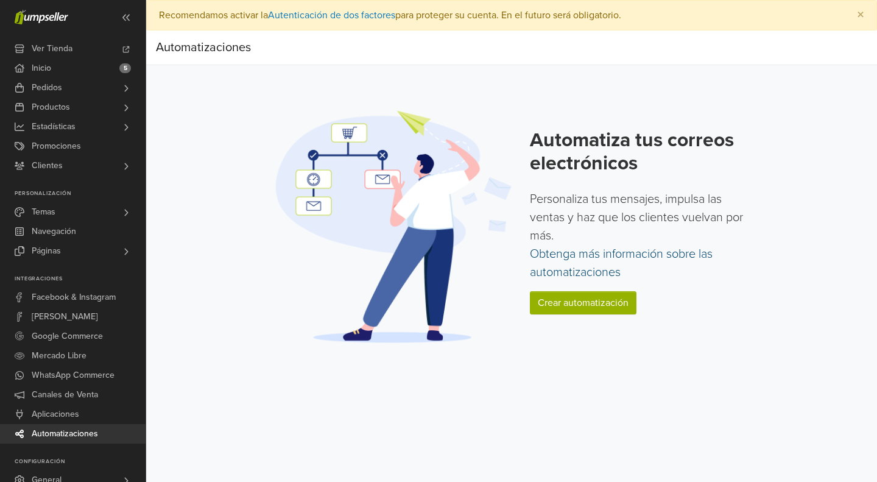
click at [598, 270] on link "Obtenga más información sobre las automatizaciones" at bounding box center [621, 263] width 183 height 33
click at [578, 304] on link "Crear automatización" at bounding box center [583, 302] width 107 height 23
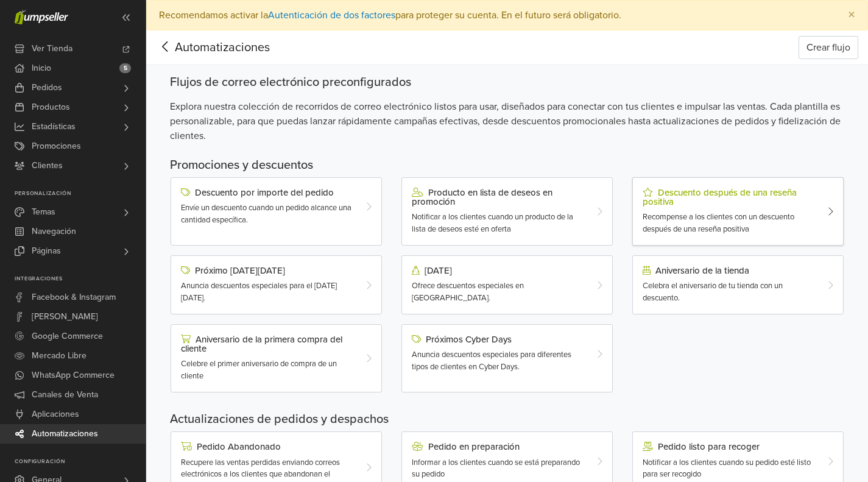
click at [693, 222] on span "Recompense a los clientes con un descuento después de una reseña positiva" at bounding box center [718, 223] width 152 height 22
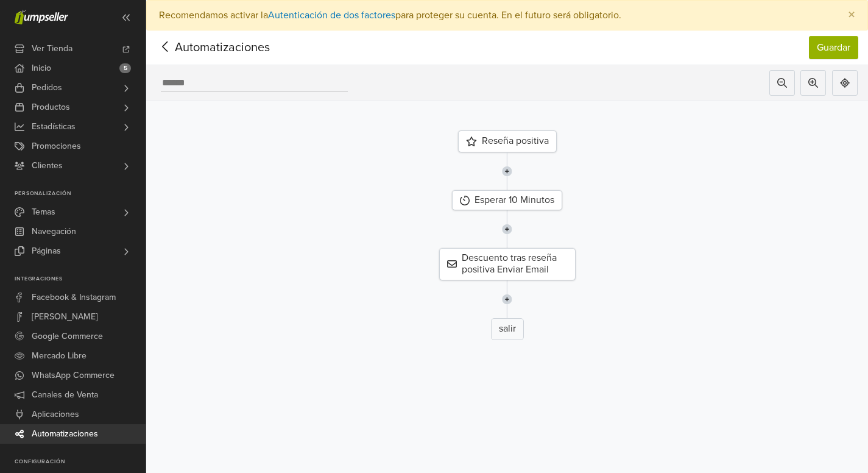
click at [267, 81] on div at bounding box center [507, 83] width 722 height 36
type input "**********"
click at [842, 50] on button "Guardar" at bounding box center [833, 47] width 49 height 23
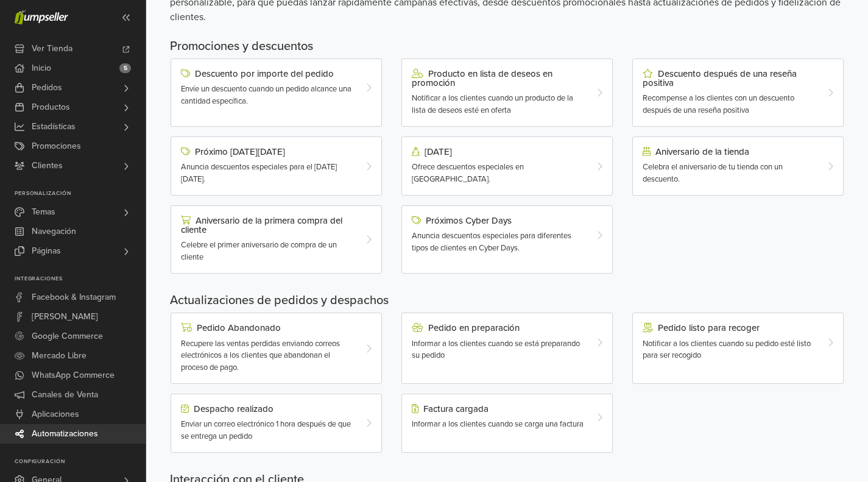
scroll to position [150, 0]
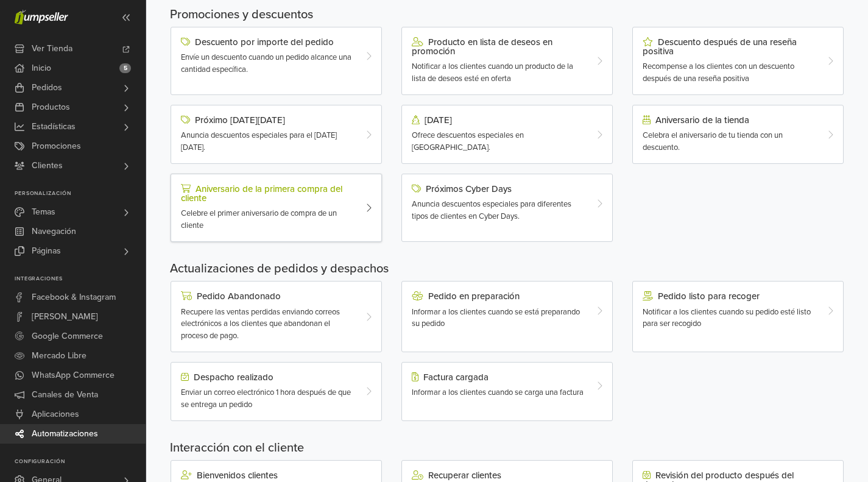
click at [289, 197] on div "Aniversario de la primera compra del cliente" at bounding box center [268, 193] width 174 height 19
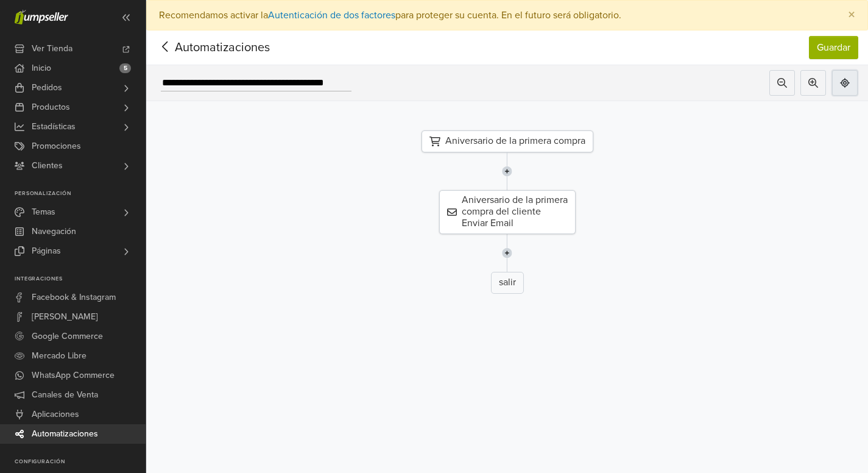
click at [849, 80] on icon at bounding box center [845, 83] width 10 height 10
click at [849, 85] on icon at bounding box center [845, 83] width 10 height 10
click at [818, 85] on icon at bounding box center [813, 83] width 10 height 10
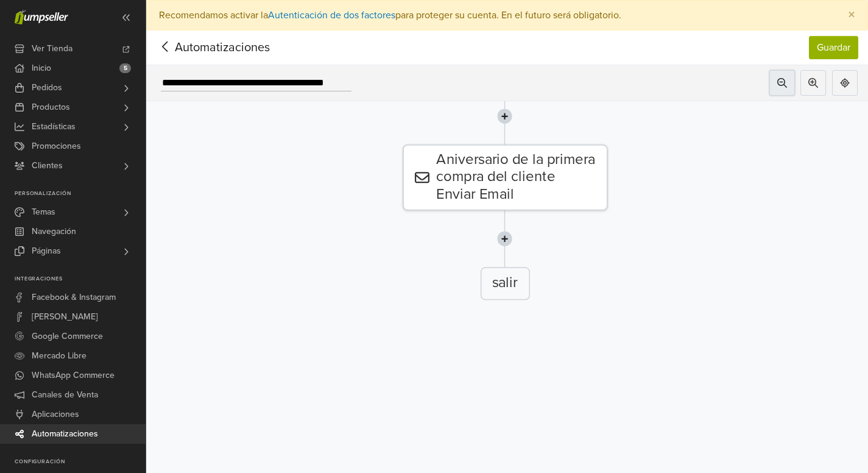
click at [787, 80] on icon at bounding box center [782, 83] width 10 height 10
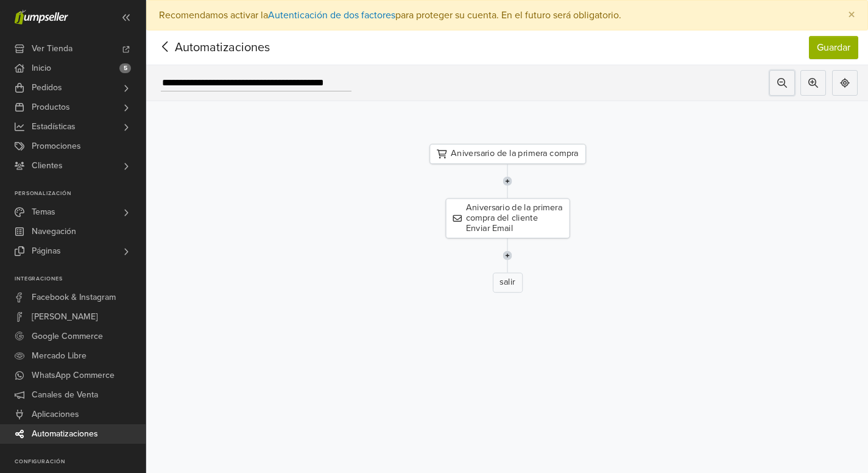
click at [485, 151] on div "Aniversario de la primera compra" at bounding box center [507, 154] width 156 height 20
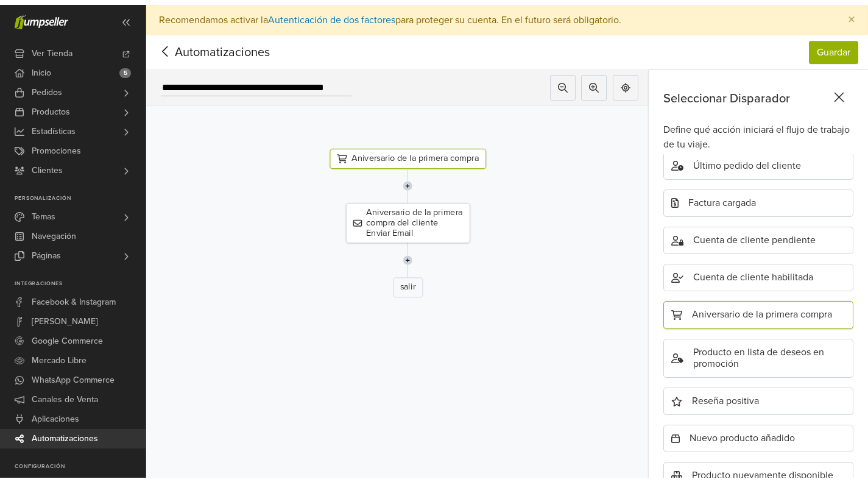
scroll to position [358, 0]
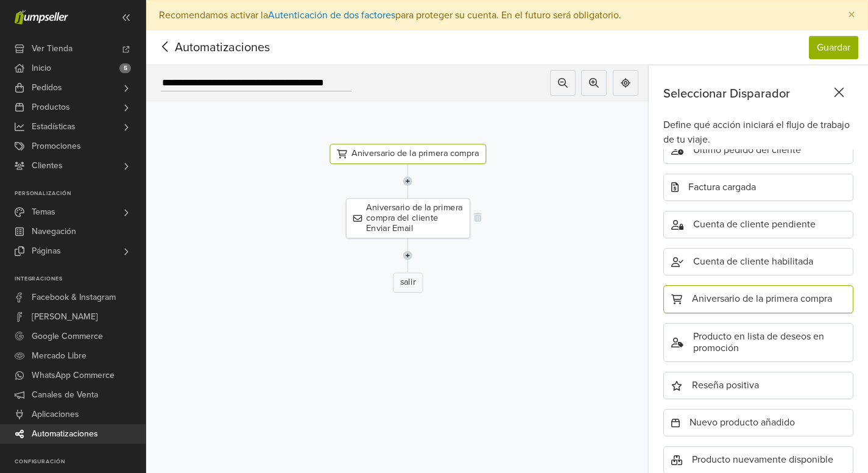
click at [443, 219] on div "Aniversario de la primera compra del cliente Enviar Email" at bounding box center [407, 218] width 124 height 40
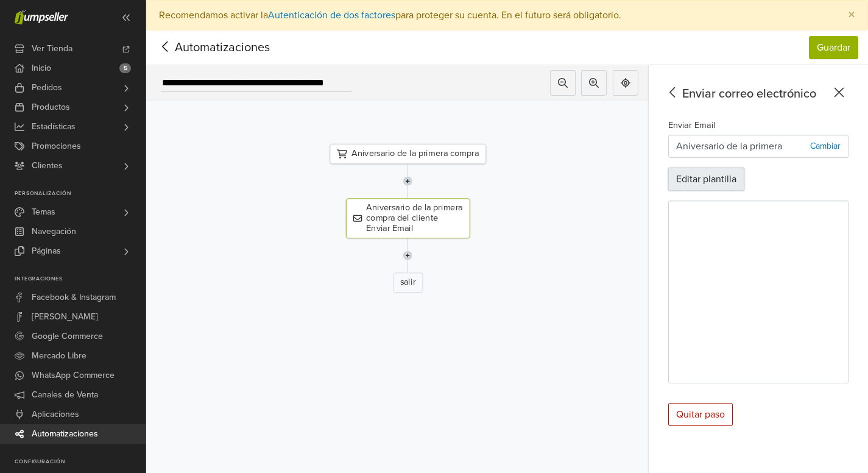
click at [716, 172] on button "Editar plantilla" at bounding box center [706, 178] width 76 height 23
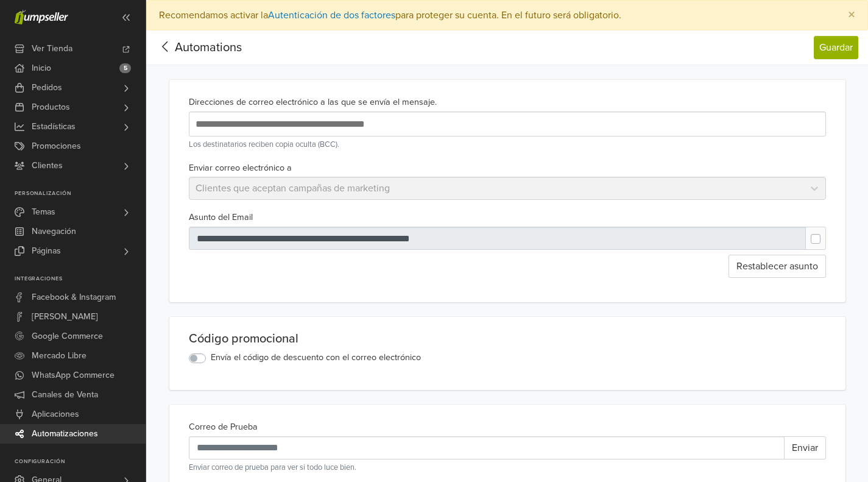
click at [817, 193] on div "Enviar correo electrónico a Clientes que aceptan campañas de marketing" at bounding box center [507, 180] width 647 height 40
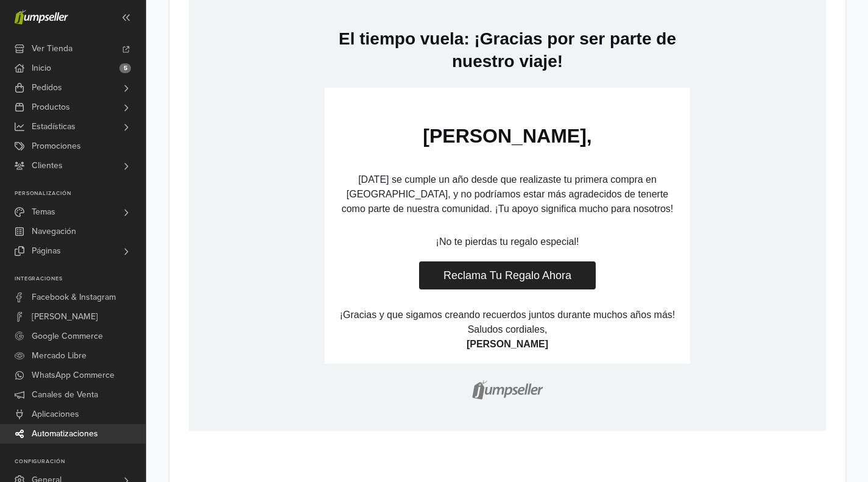
scroll to position [591, 0]
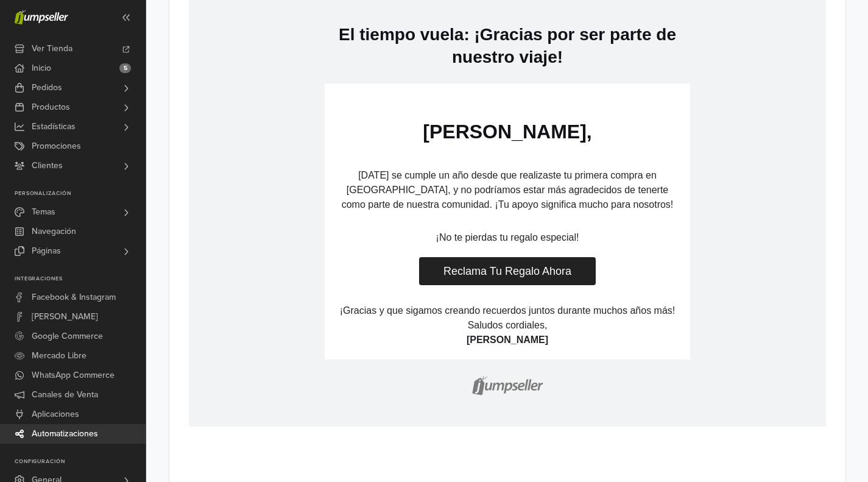
click at [510, 265] on link "Reclama Tu Regalo Ahora" at bounding box center [506, 271] width 177 height 28
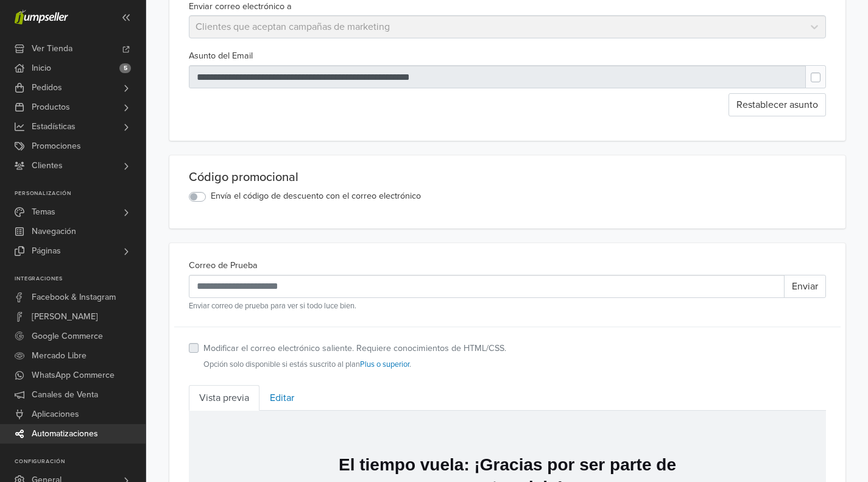
scroll to position [19, 0]
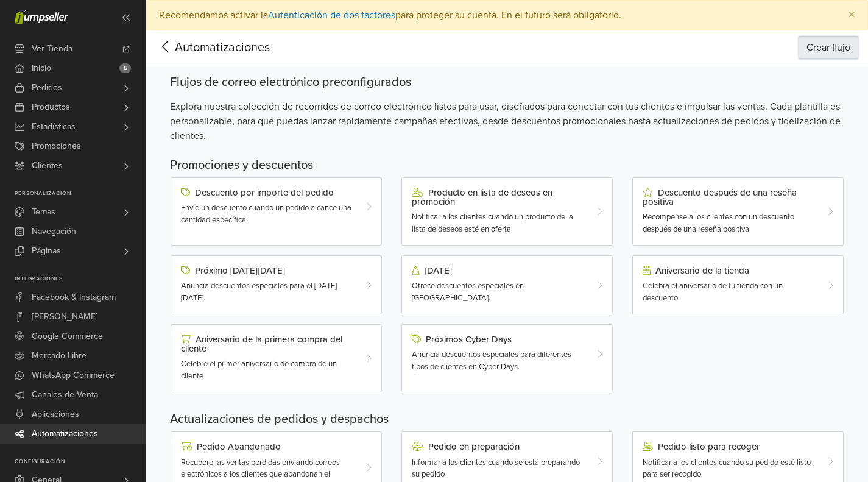
click at [818, 52] on button "Crear flujo" at bounding box center [828, 47] width 60 height 23
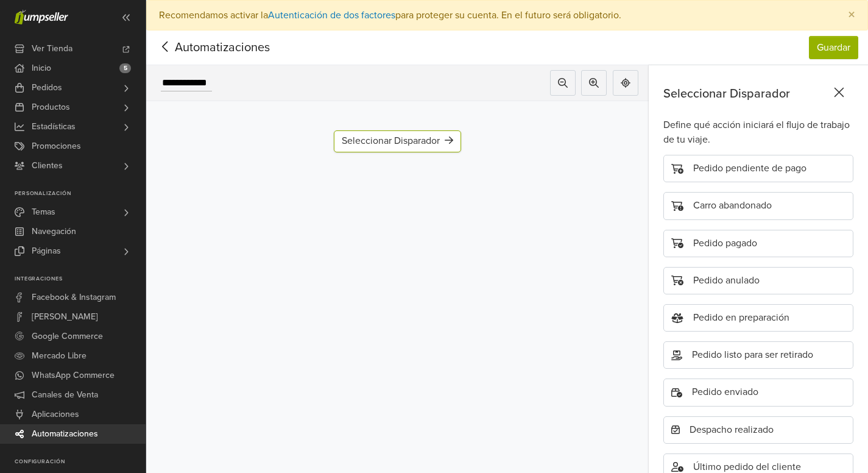
scroll to position [27, 0]
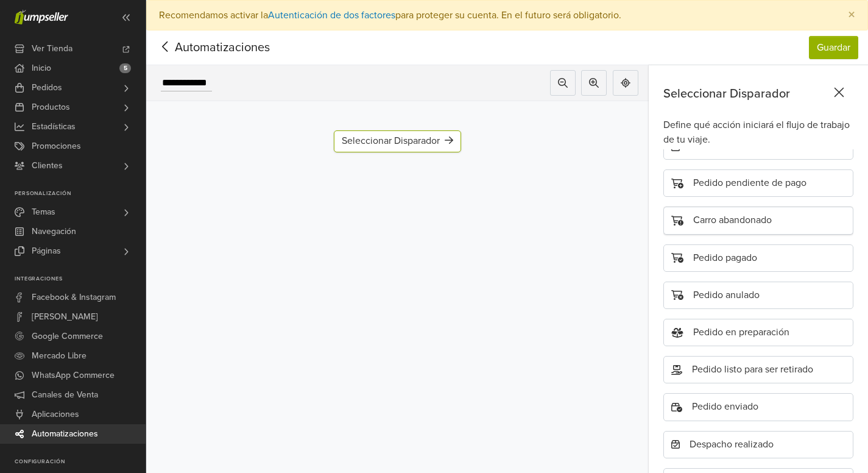
click at [725, 217] on div "Carro abandonado" at bounding box center [758, 219] width 190 height 27
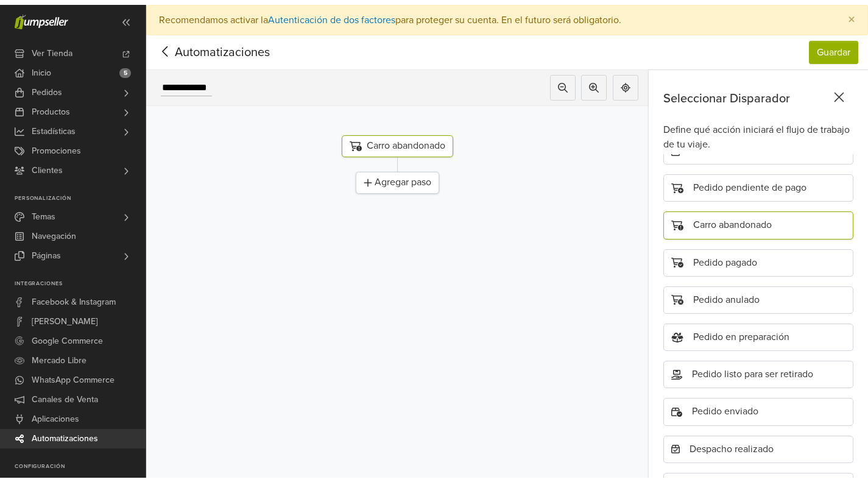
scroll to position [19, 0]
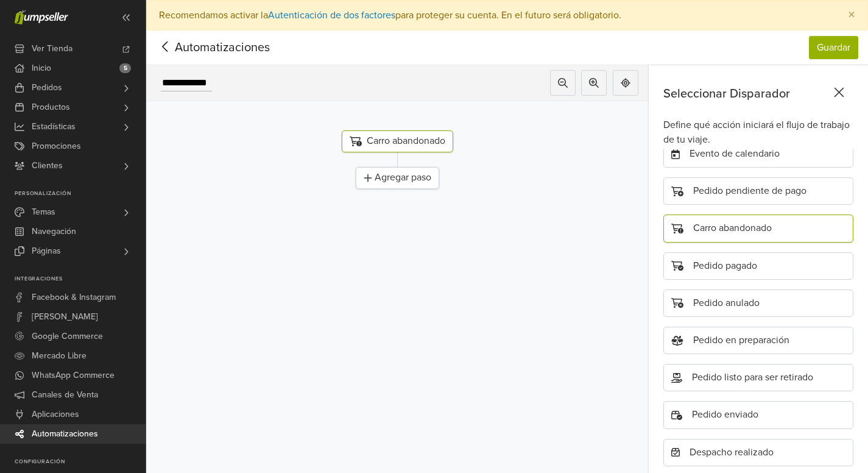
click at [382, 172] on div "Agregar paso" at bounding box center [397, 178] width 83 height 22
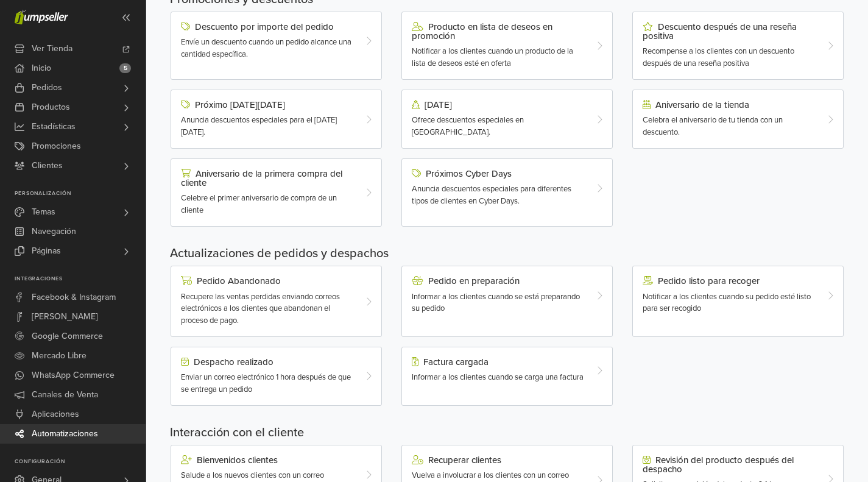
scroll to position [171, 0]
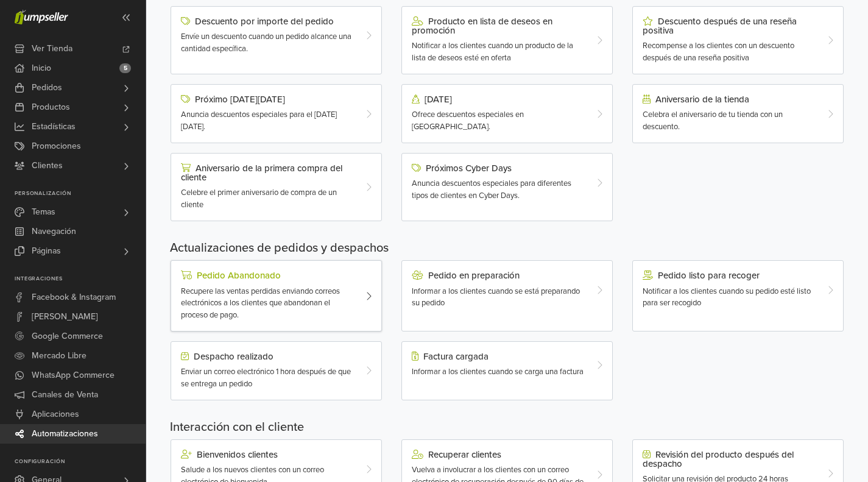
click at [233, 291] on span "Recupere las ventas perdidas enviando correos electrónicos a los clientes que a…" at bounding box center [260, 302] width 159 height 33
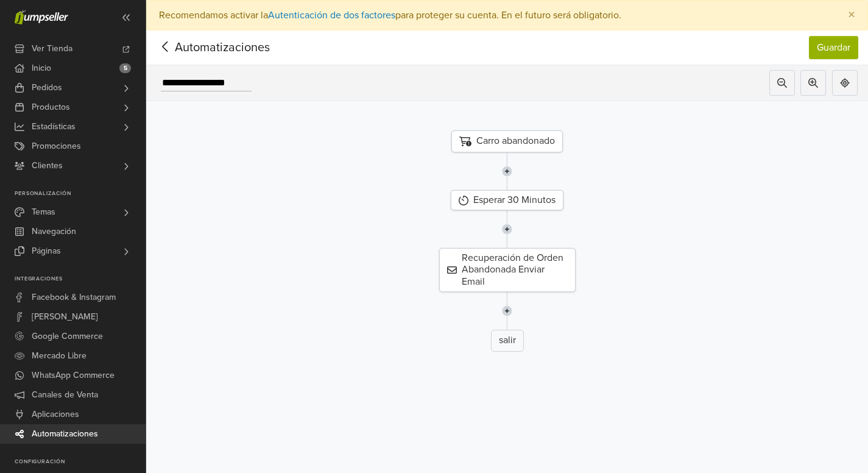
click at [518, 138] on div "Carro abandonado" at bounding box center [506, 141] width 111 height 22
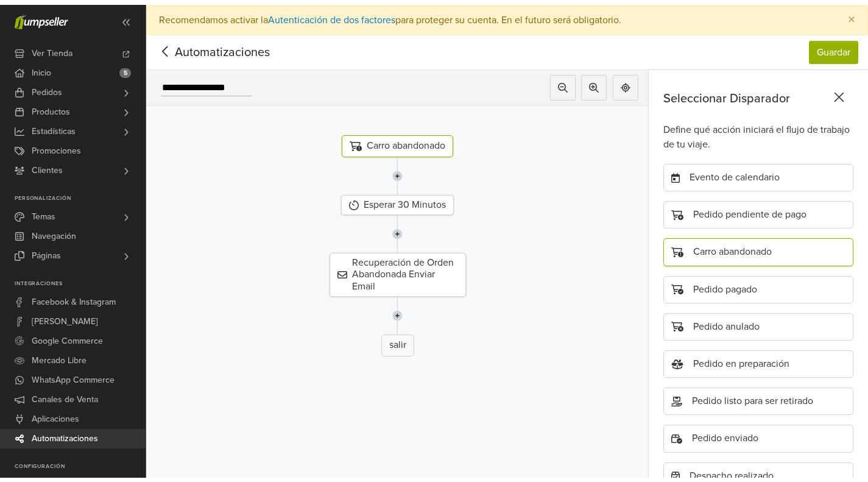
scroll to position [19, 0]
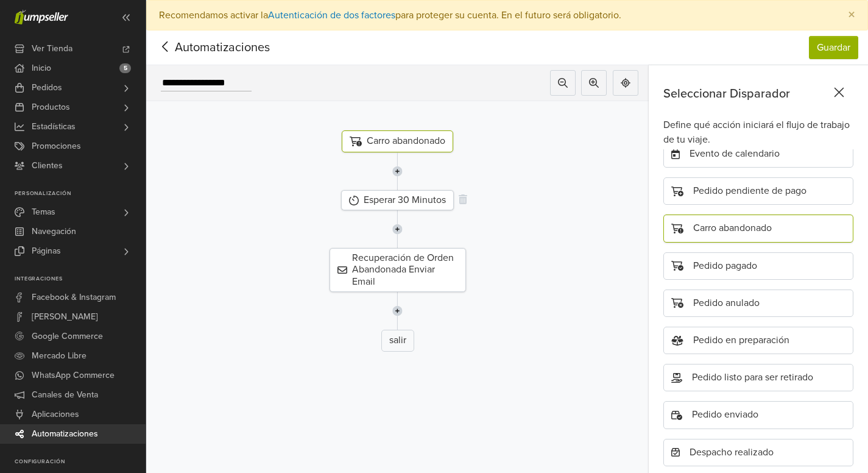
click at [424, 196] on div "Esperar 30 Minutos" at bounding box center [397, 200] width 113 height 20
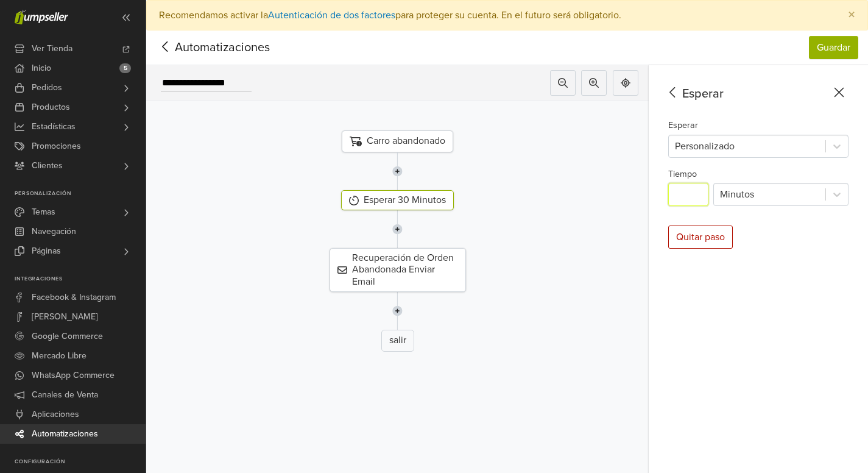
drag, startPoint x: 699, startPoint y: 191, endPoint x: 684, endPoint y: 192, distance: 14.6
click at [684, 192] on input "**" at bounding box center [688, 194] width 40 height 23
type input "**"
click at [549, 254] on div "Recuperación de Orden Abandonada Enviar Email" at bounding box center [397, 270] width 521 height 44
click at [426, 261] on div "Recuperación de Orden Abandonada Enviar Email" at bounding box center [397, 270] width 136 height 44
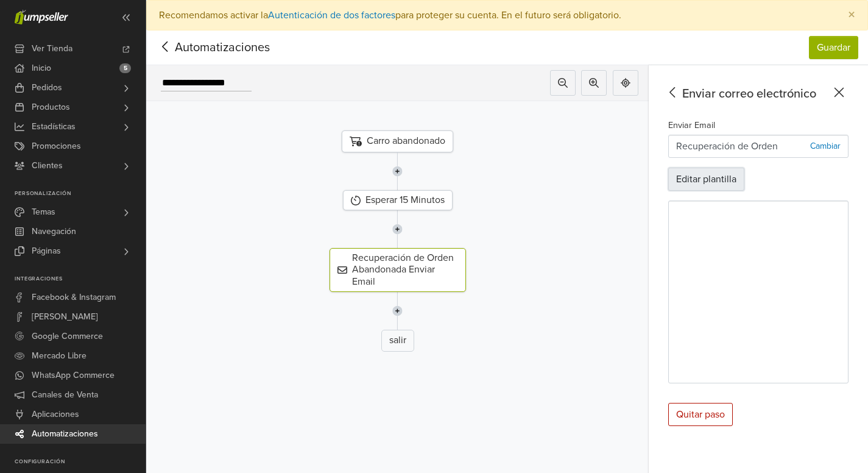
click at [709, 172] on button "Editar plantilla" at bounding box center [706, 178] width 76 height 23
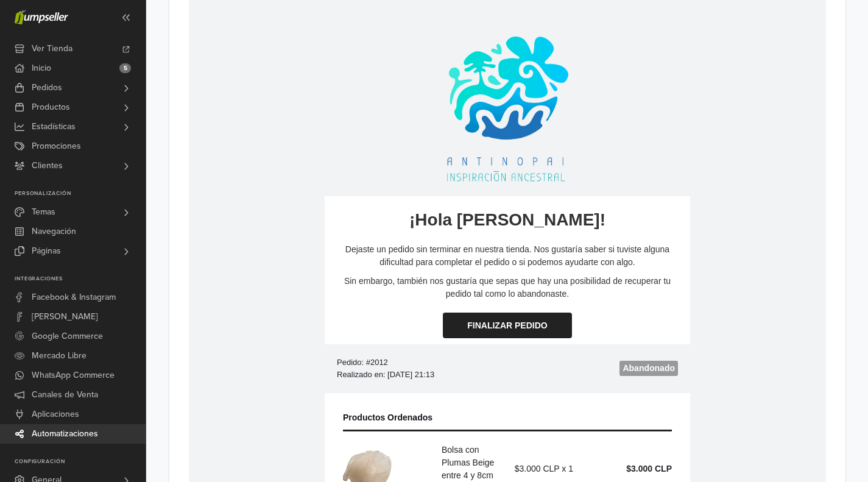
scroll to position [576, 0]
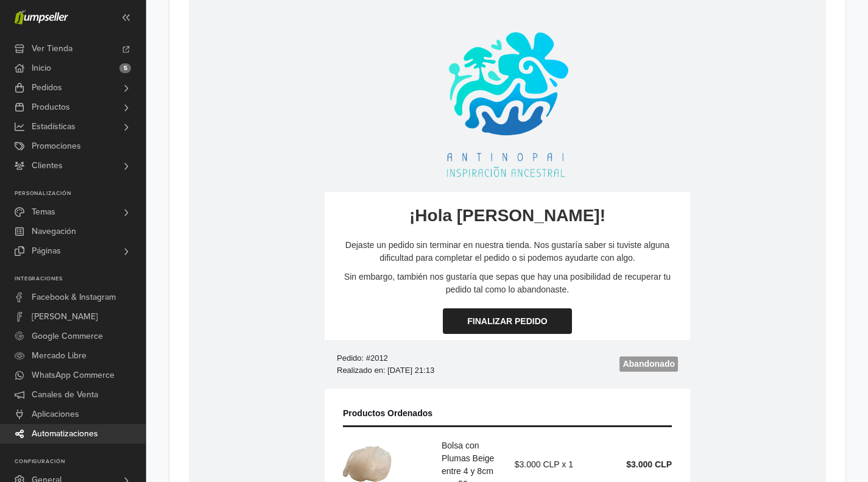
drag, startPoint x: 569, startPoint y: 289, endPoint x: 344, endPoint y: 240, distance: 229.9
click at [344, 240] on td "Dejaste un pedido sin terminar en nuestra tienda. Nos gustaría saber si tuviste…" at bounding box center [506, 268] width 365 height 82
copy td "Dejaste un pedido sin terminar en nuestra tienda. Nos gustaría saber si tuviste…"
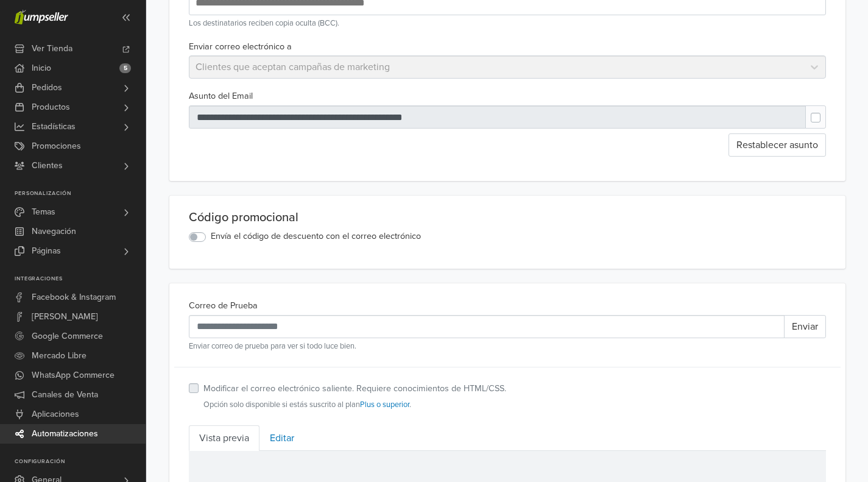
scroll to position [52, 0]
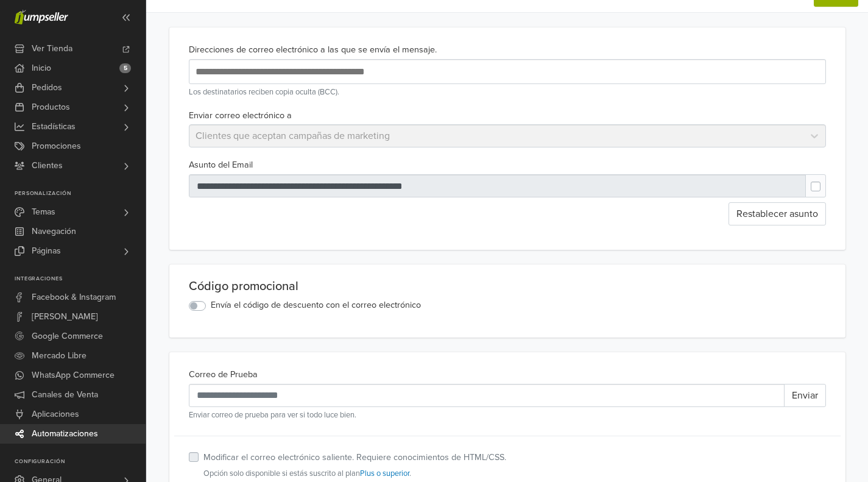
click at [825, 180] on label at bounding box center [825, 180] width 0 height 0
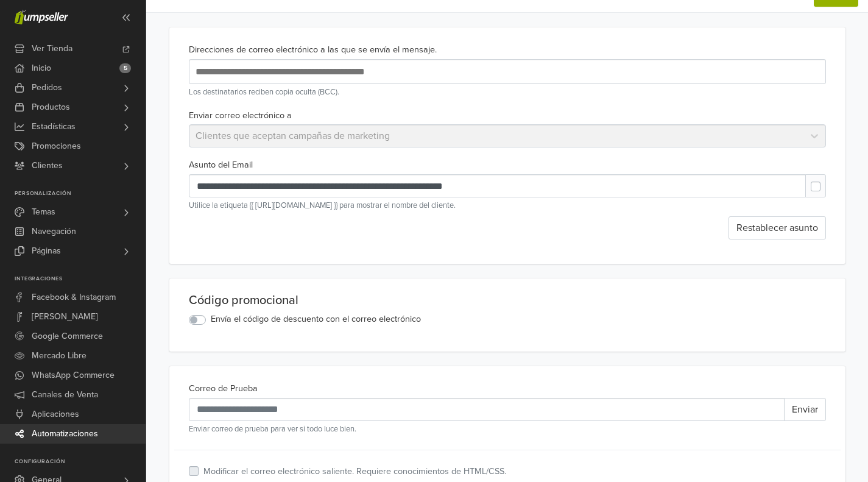
click at [825, 180] on label at bounding box center [825, 180] width 0 height 0
type input "**********"
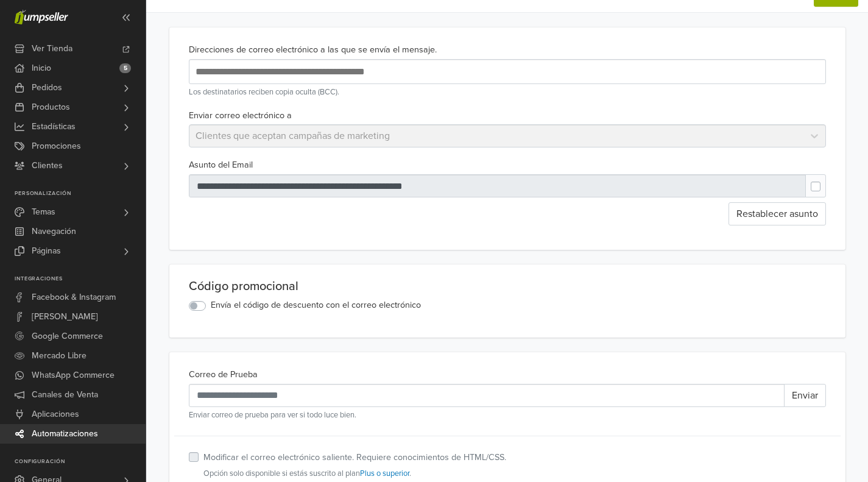
click at [815, 139] on div "Enviar correo electrónico a Clientes que aceptan campañas de marketing" at bounding box center [507, 128] width 647 height 40
click at [351, 73] on input "text" at bounding box center [390, 71] width 396 height 16
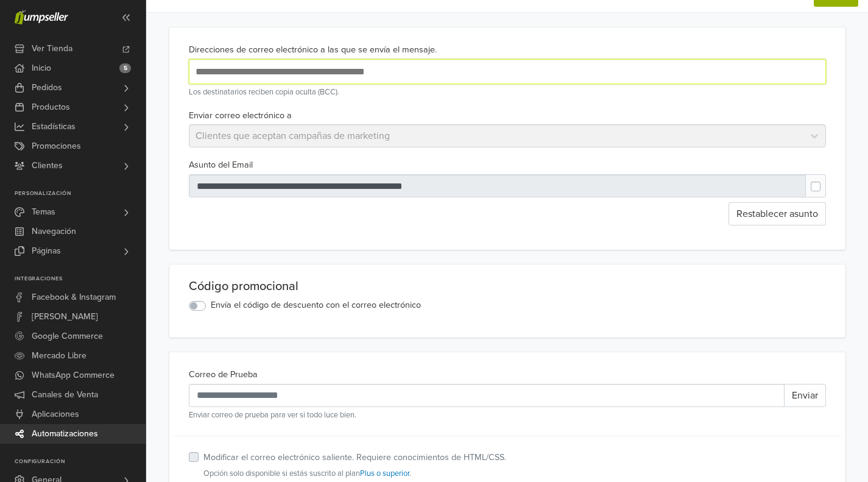
paste input "**********"
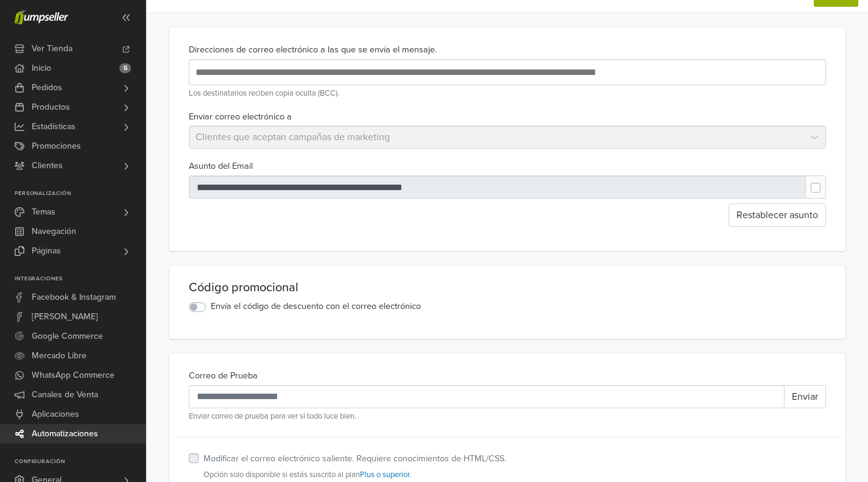
drag, startPoint x: 625, startPoint y: 66, endPoint x: 150, endPoint y: 61, distance: 475.6
click at [649, 72] on div "**********" at bounding box center [507, 72] width 637 height 26
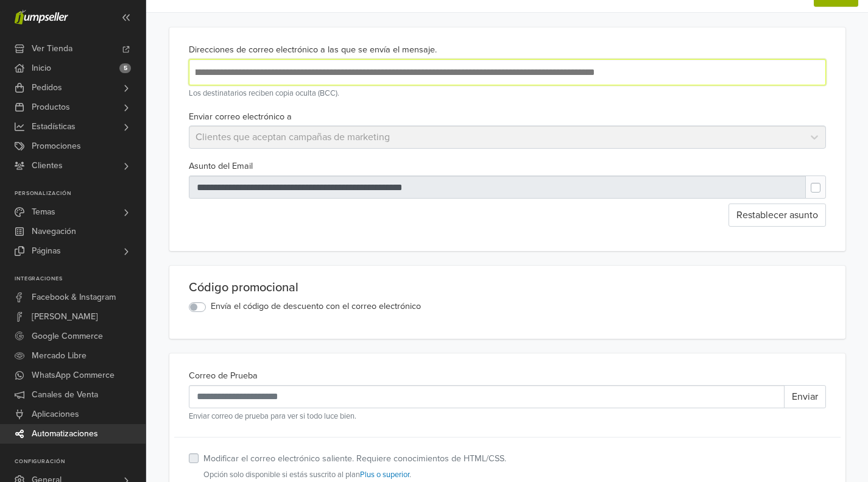
click at [600, 74] on div "**********" at bounding box center [507, 72] width 637 height 26
drag, startPoint x: 586, startPoint y: 69, endPoint x: 452, endPoint y: 55, distance: 134.7
click at [452, 55] on div "**********" at bounding box center [507, 70] width 647 height 57
drag, startPoint x: 592, startPoint y: 74, endPoint x: 112, endPoint y: 72, distance: 479.8
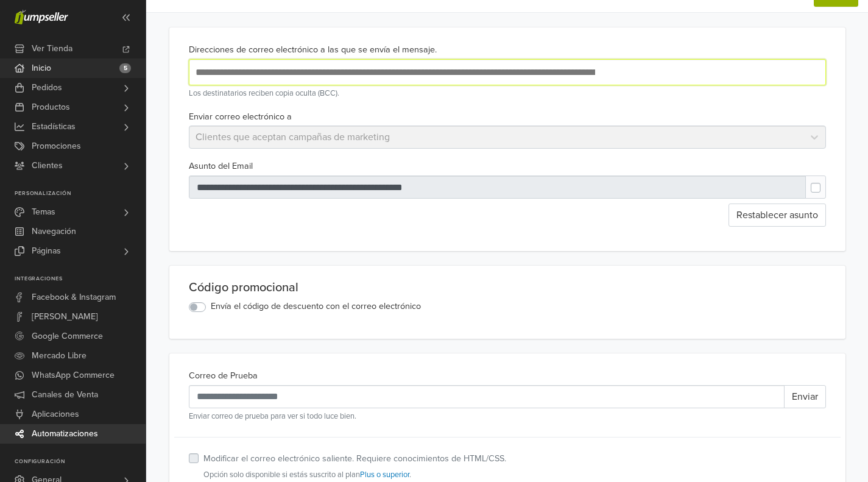
type input "*"
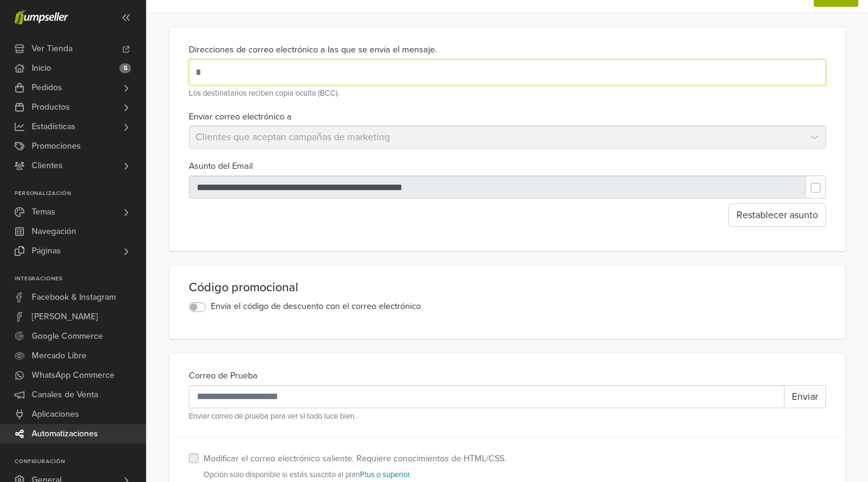
click at [209, 70] on input "*" at bounding box center [395, 72] width 406 height 18
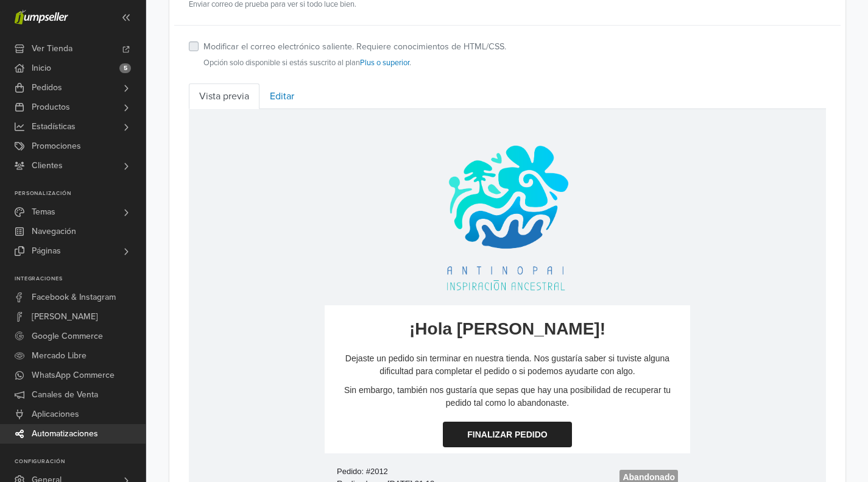
scroll to position [504, 0]
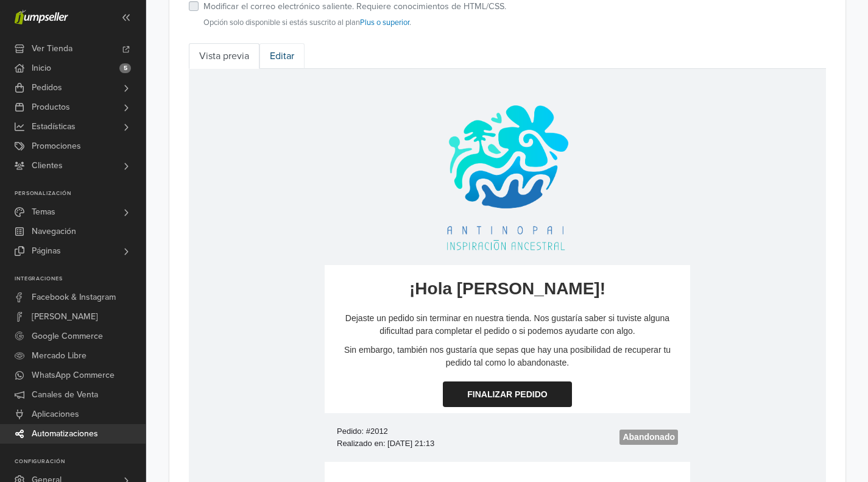
click at [283, 55] on link "Editar" at bounding box center [281, 56] width 45 height 26
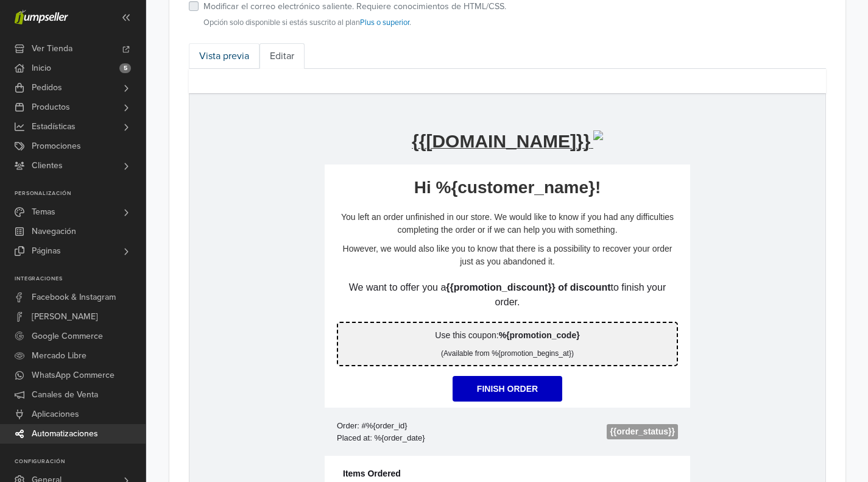
click at [222, 56] on link "Vista previa" at bounding box center [224, 56] width 71 height 26
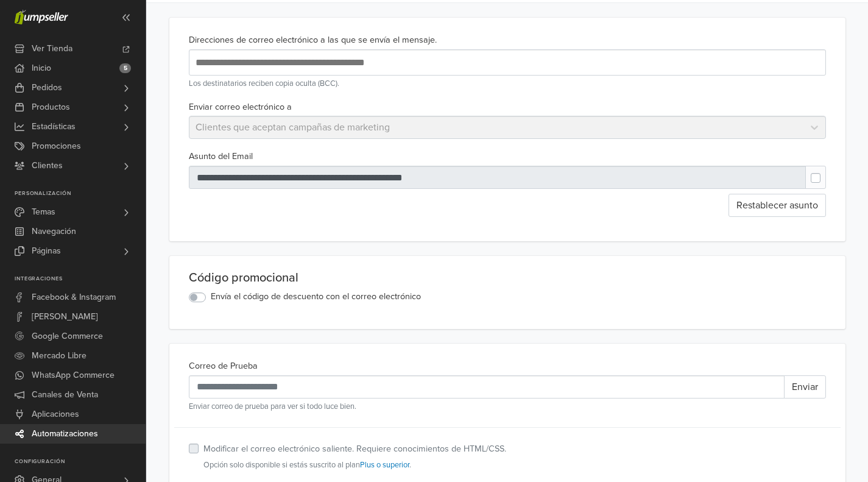
scroll to position [72, 0]
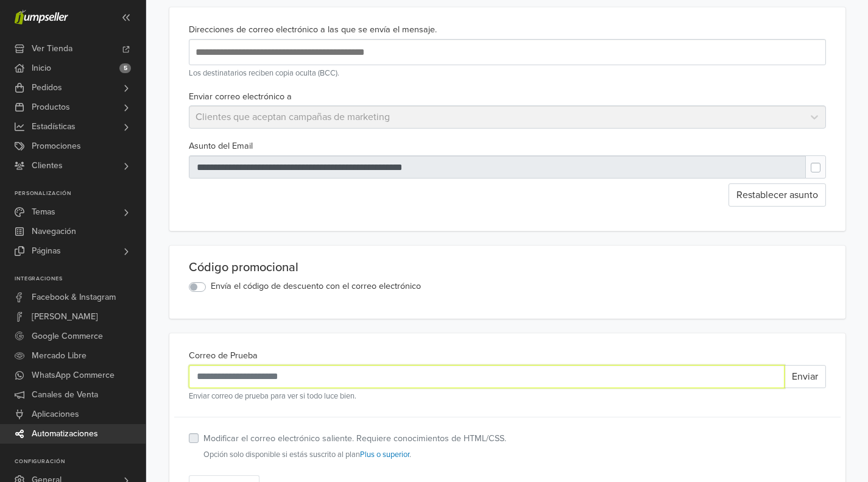
click at [215, 376] on input "Correo de Prueba" at bounding box center [487, 376] width 596 height 23
type input "**********"
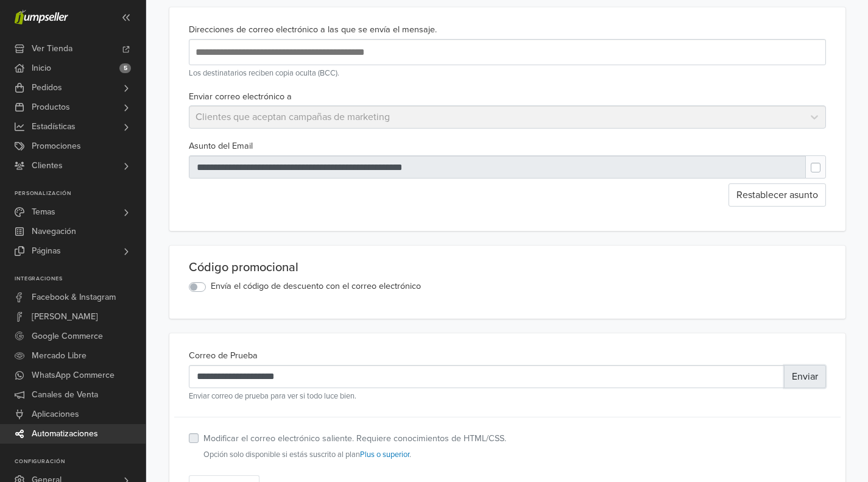
click at [807, 372] on button "Enviar" at bounding box center [805, 376] width 42 height 23
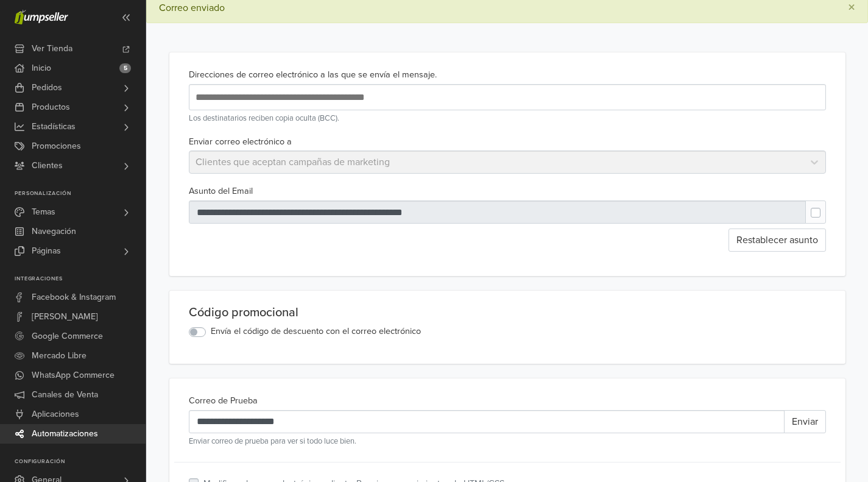
click at [421, 203] on div at bounding box center [497, 211] width 617 height 23
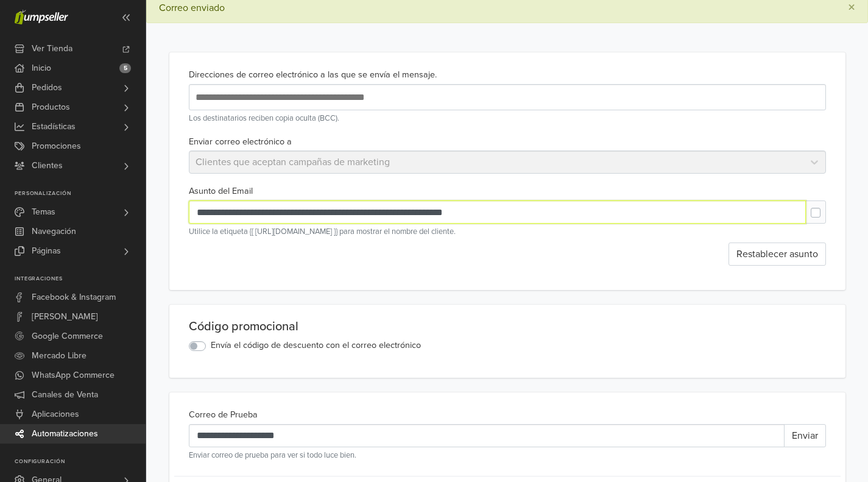
drag, startPoint x: 473, startPoint y: 211, endPoint x: 339, endPoint y: 208, distance: 134.0
click at [339, 208] on input "**********" at bounding box center [497, 211] width 617 height 23
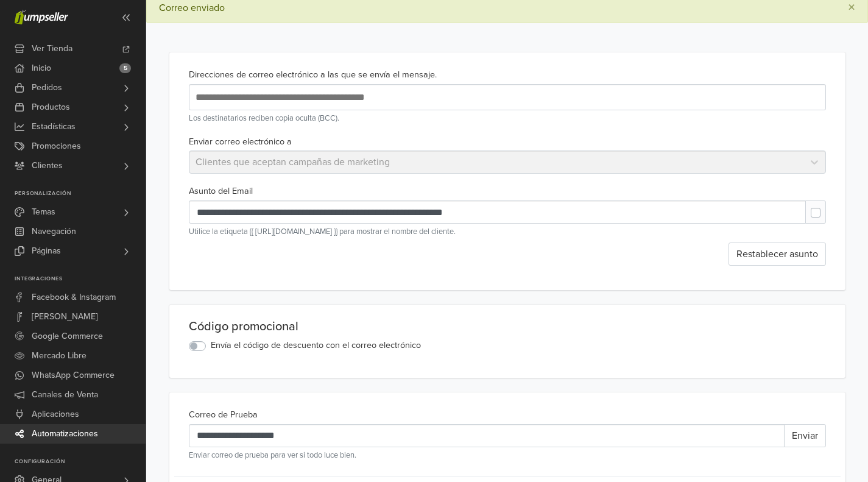
click at [403, 274] on div "**********" at bounding box center [507, 170] width 676 height 237
click at [680, 136] on div "Enviar correo electrónico a Clientes que aceptan campañas de marketing" at bounding box center [507, 154] width 647 height 40
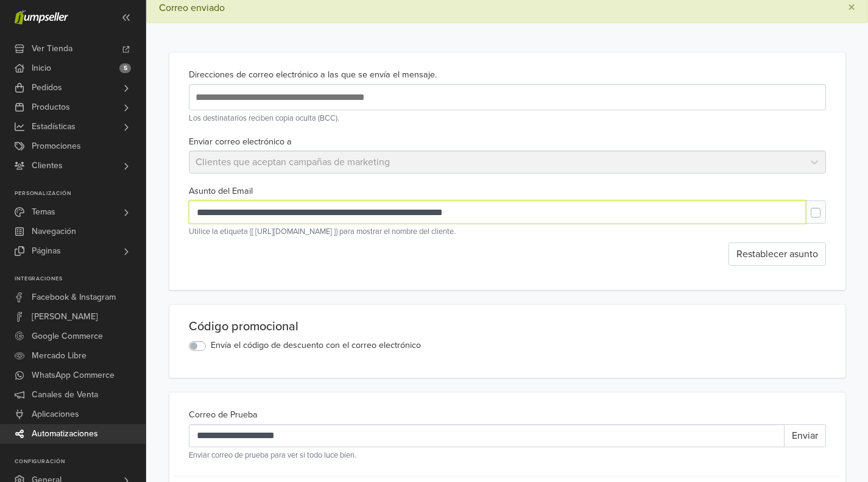
drag, startPoint x: 473, startPoint y: 212, endPoint x: 340, endPoint y: 209, distance: 132.2
click at [340, 209] on input "**********" at bounding box center [497, 211] width 617 height 23
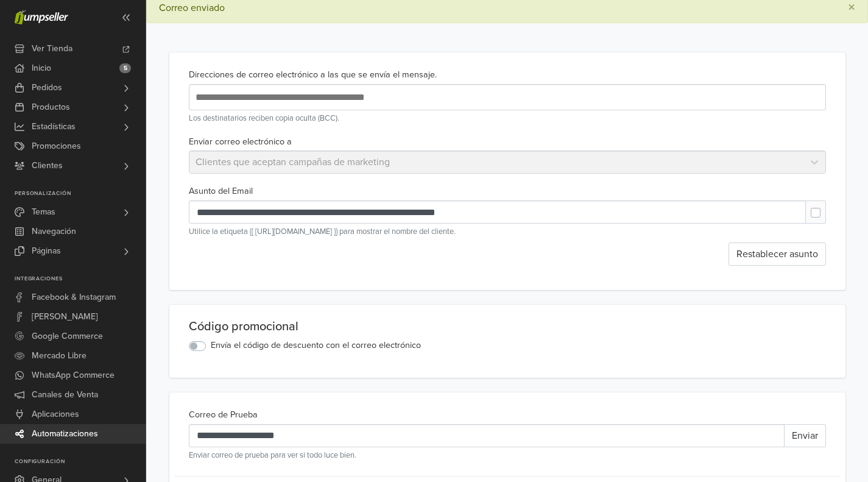
click at [586, 266] on div "**********" at bounding box center [507, 170] width 676 height 237
click at [792, 255] on button "Restablecer asunto" at bounding box center [776, 253] width 97 height 23
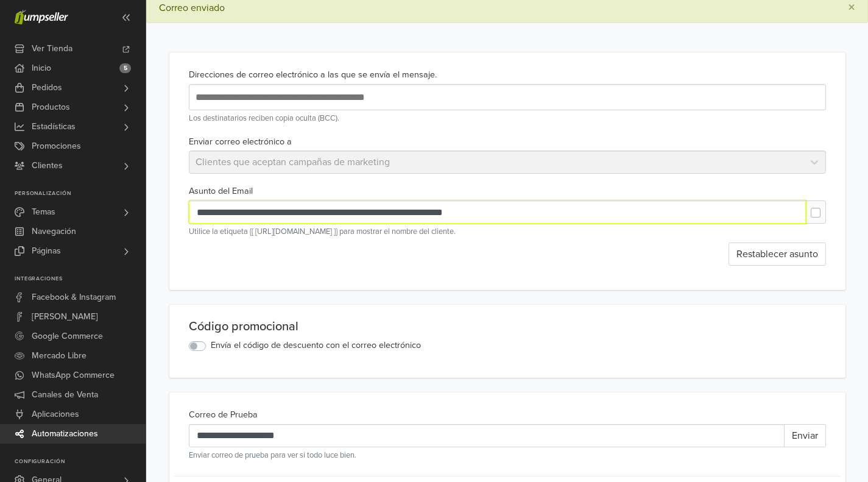
drag, startPoint x: 474, startPoint y: 210, endPoint x: 343, endPoint y: 208, distance: 130.9
click at [343, 208] on input "**********" at bounding box center [497, 211] width 617 height 23
type input "**********"
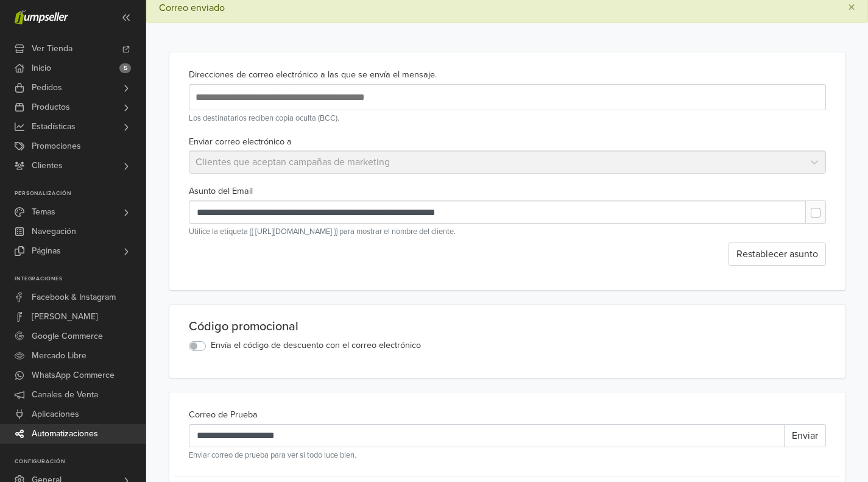
click at [511, 255] on div "Restablecer asunto" at bounding box center [507, 253] width 637 height 23
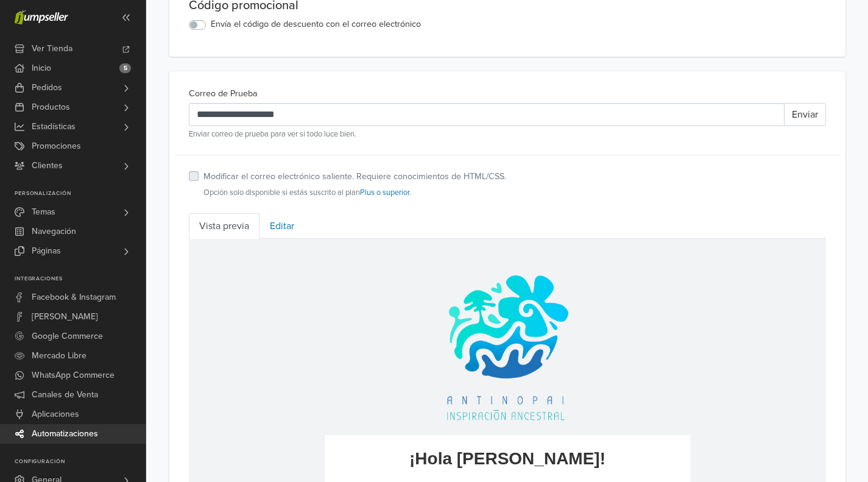
scroll to position [396, 0]
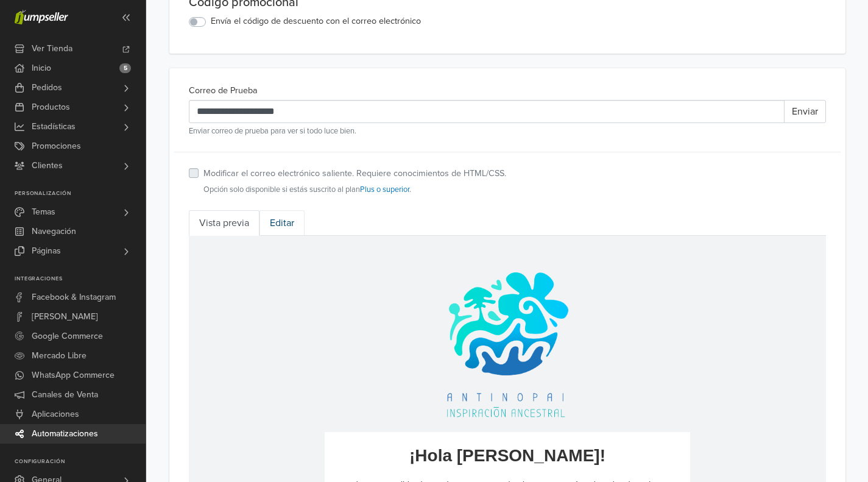
click at [279, 220] on link "Editar" at bounding box center [281, 223] width 45 height 26
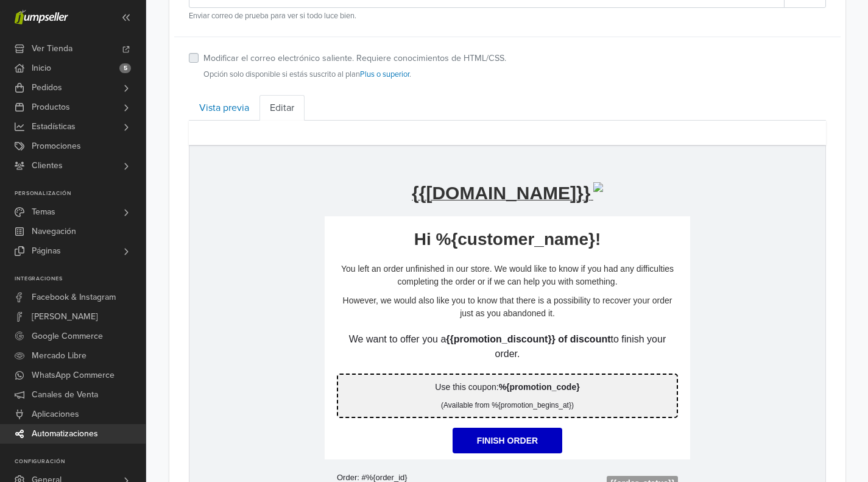
scroll to position [524, 0]
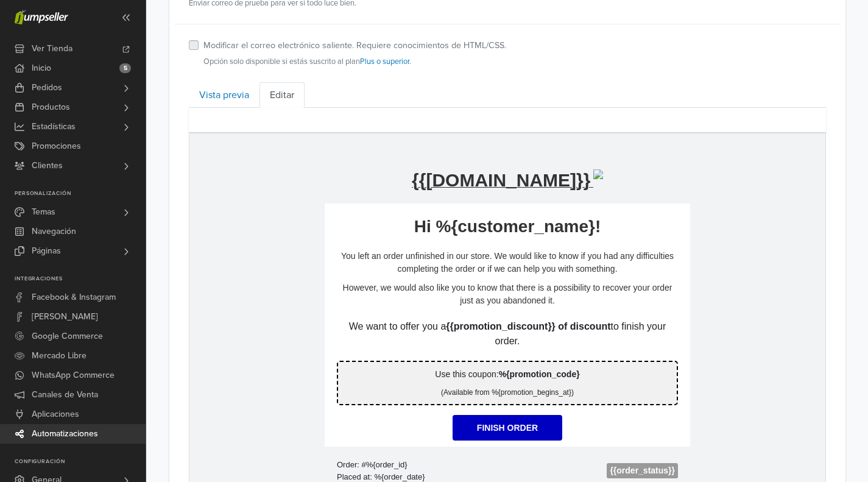
click at [430, 222] on p "Hi %{customer_name}!" at bounding box center [506, 227] width 365 height 22
click at [220, 98] on link "Vista previa" at bounding box center [224, 95] width 71 height 26
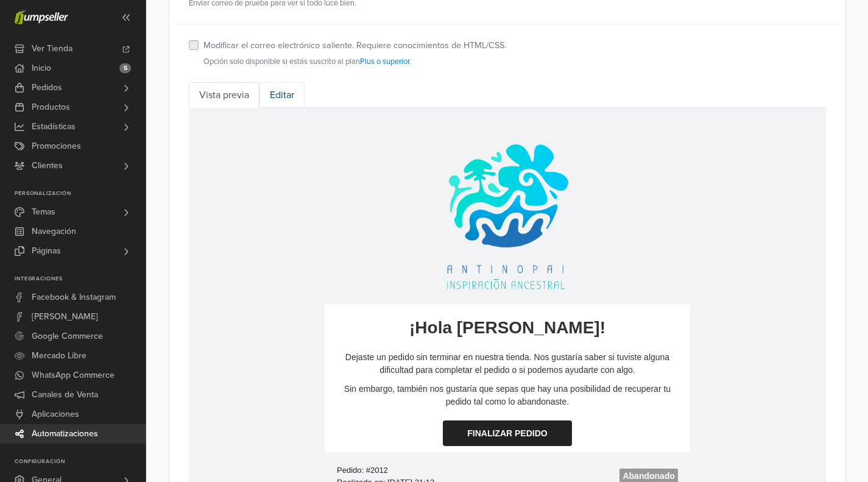
click at [292, 93] on link "Editar" at bounding box center [281, 95] width 45 height 26
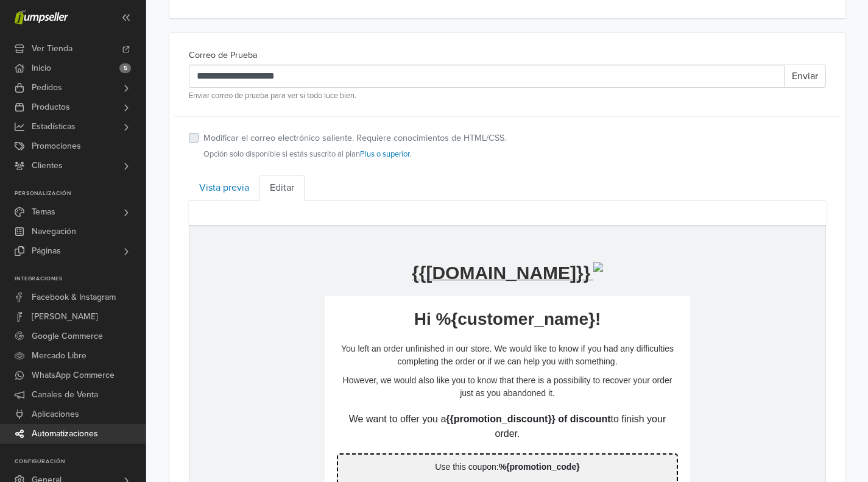
scroll to position [231, 0]
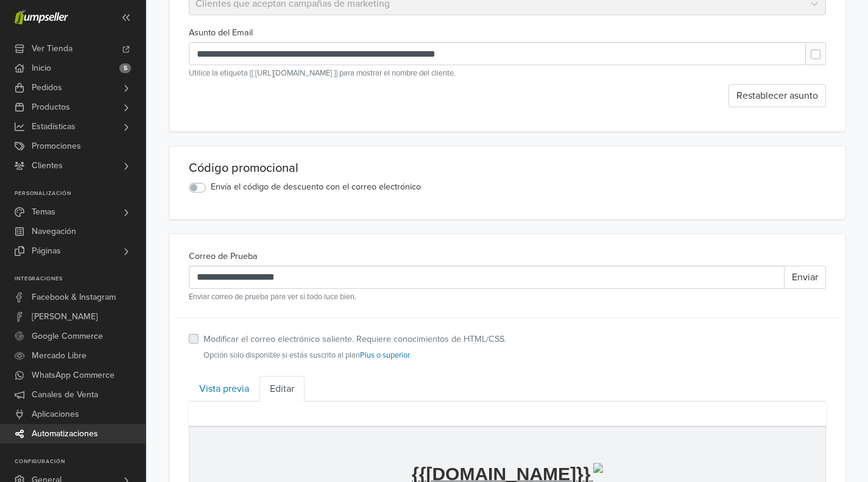
click at [203, 337] on label "Modificar el correo electrónico saliente. Requiere conocimientos de HTML/CSS." at bounding box center [354, 338] width 303 height 13
click at [203, 340] on label "Modificar el correo electrónico saliente. Requiere conocimientos de HTML/CSS." at bounding box center [354, 338] width 303 height 13
click at [279, 387] on link "Editar" at bounding box center [281, 389] width 45 height 26
click at [233, 385] on link "Vista previa" at bounding box center [224, 389] width 71 height 26
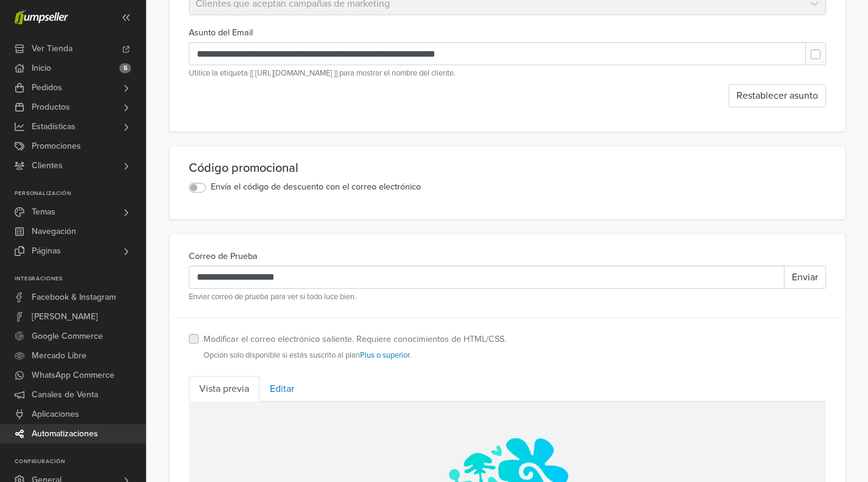
click at [203, 338] on label "Modificar el correo electrónico saliente. Requiere conocimientos de HTML/CSS." at bounding box center [354, 338] width 303 height 13
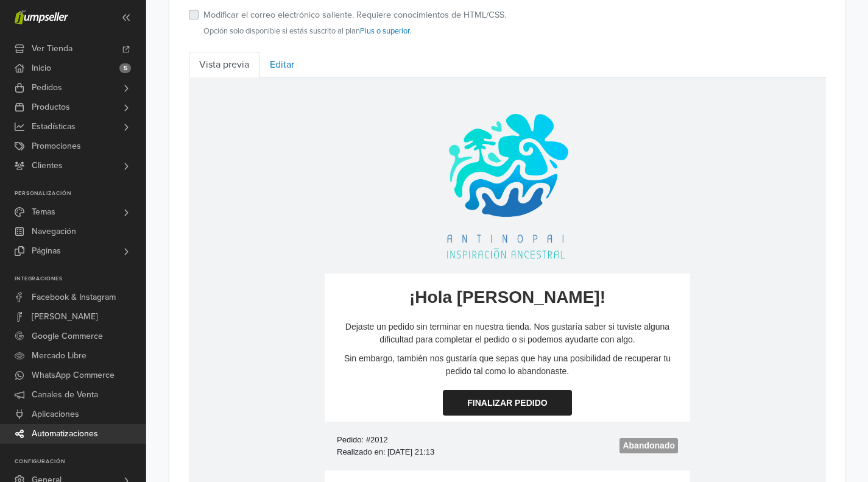
scroll to position [381, 0]
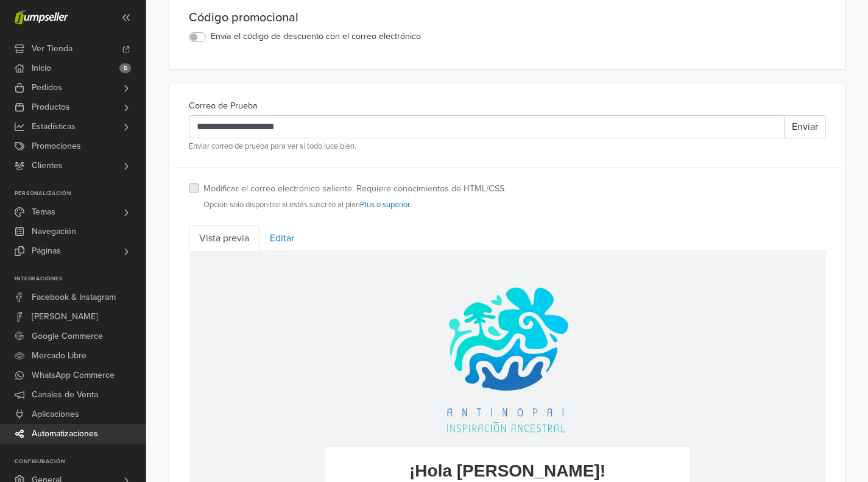
click at [203, 189] on label "Modificar el correo electrónico saliente. Requiere conocimientos de HTML/CSS." at bounding box center [354, 188] width 303 height 13
click at [283, 239] on link "Editar" at bounding box center [281, 238] width 45 height 26
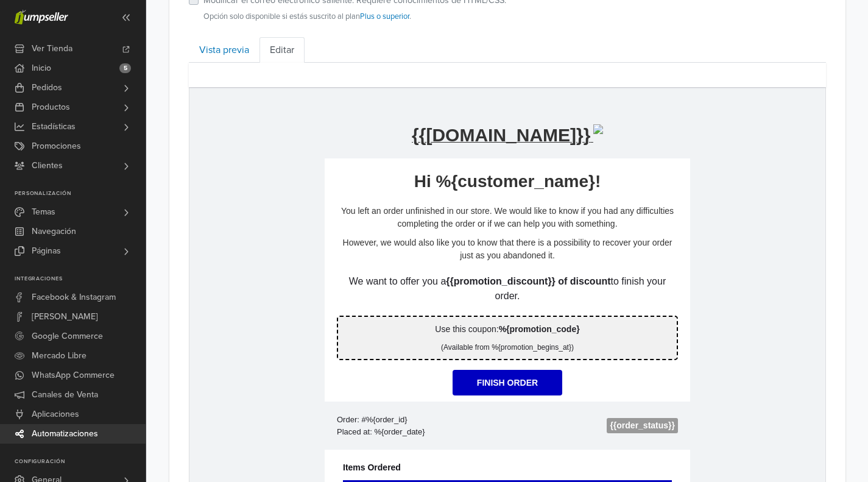
scroll to position [573, 0]
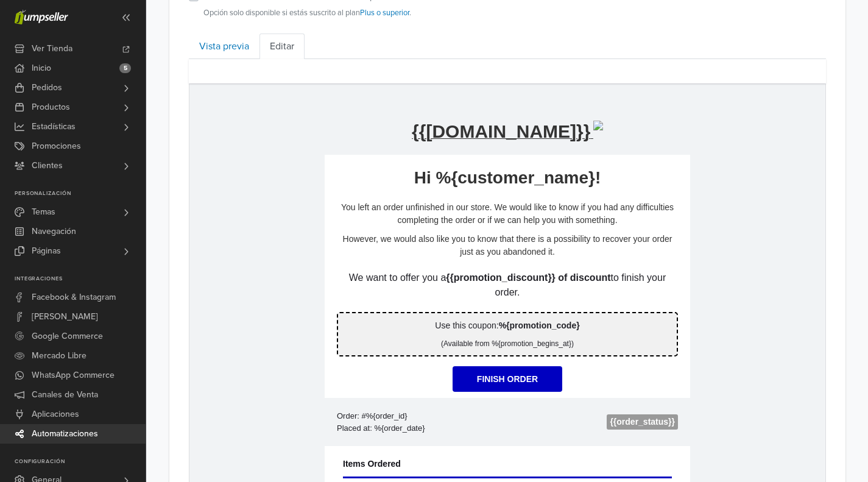
click at [438, 237] on p "However, we would also like you to know that there is a possibility to recover …" at bounding box center [506, 246] width 341 height 26
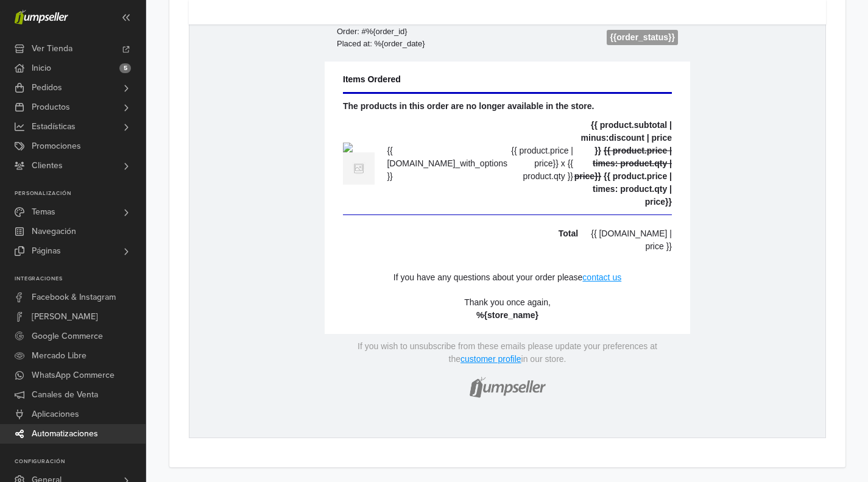
scroll to position [395, 0]
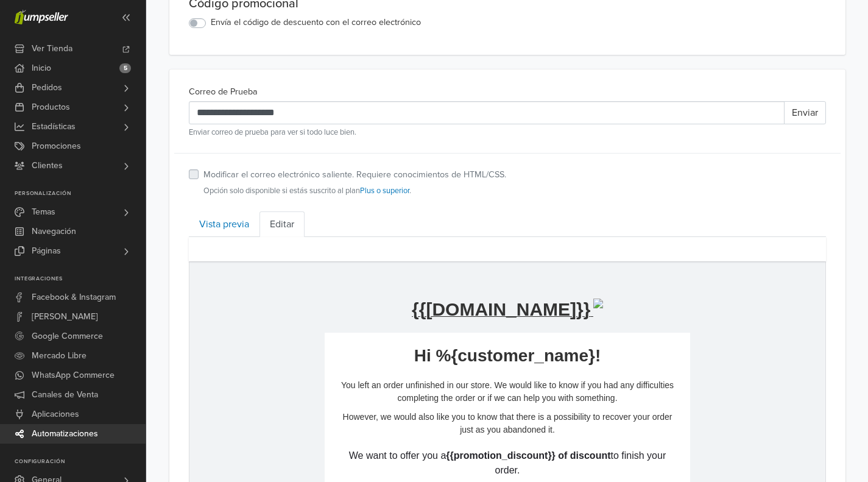
click at [203, 173] on label "Modificar el correo electrónico saliente. Requiere conocimientos de HTML/CSS." at bounding box center [354, 174] width 303 height 13
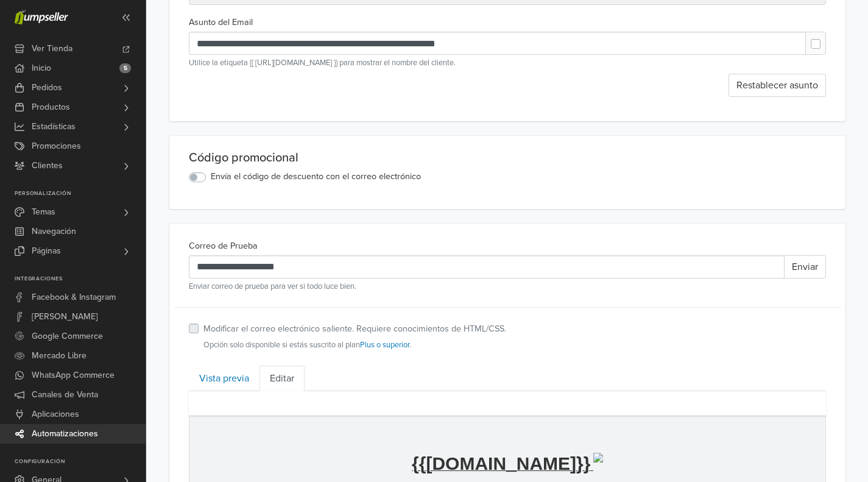
click at [211, 175] on label "Envía el código de descuento con el correo electrónico" at bounding box center [316, 176] width 210 height 13
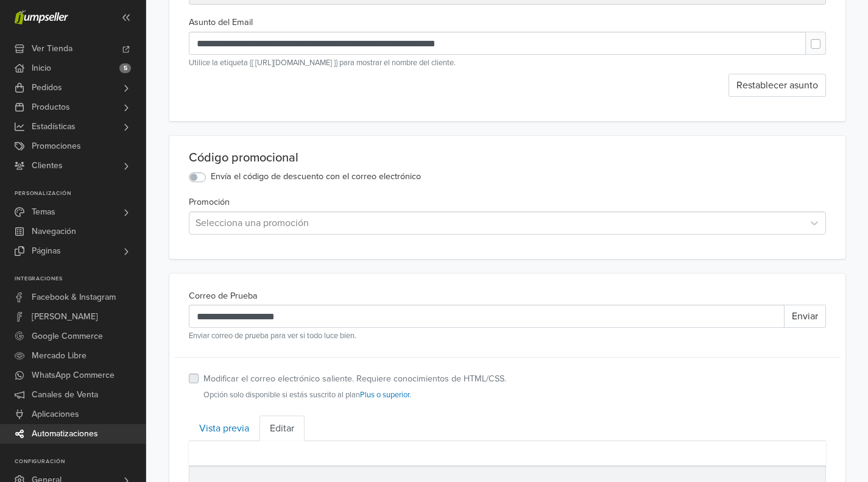
click at [303, 217] on div at bounding box center [496, 222] width 602 height 17
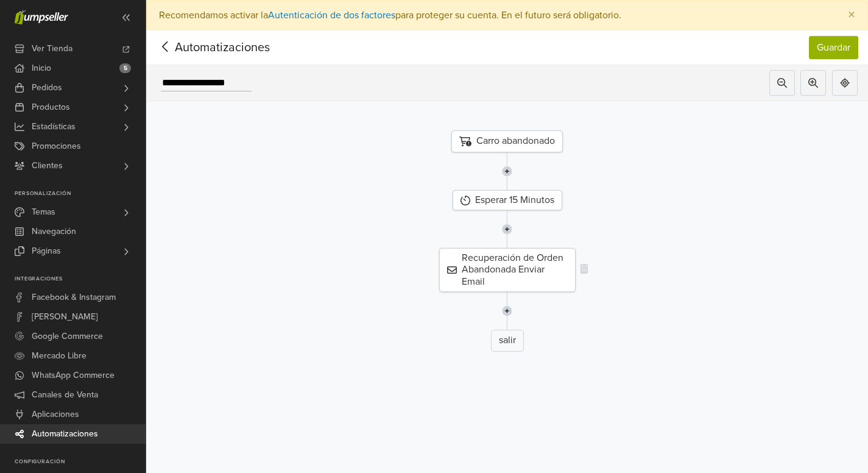
click at [480, 267] on div "Recuperación de Orden Abandonada Enviar Email" at bounding box center [507, 270] width 136 height 44
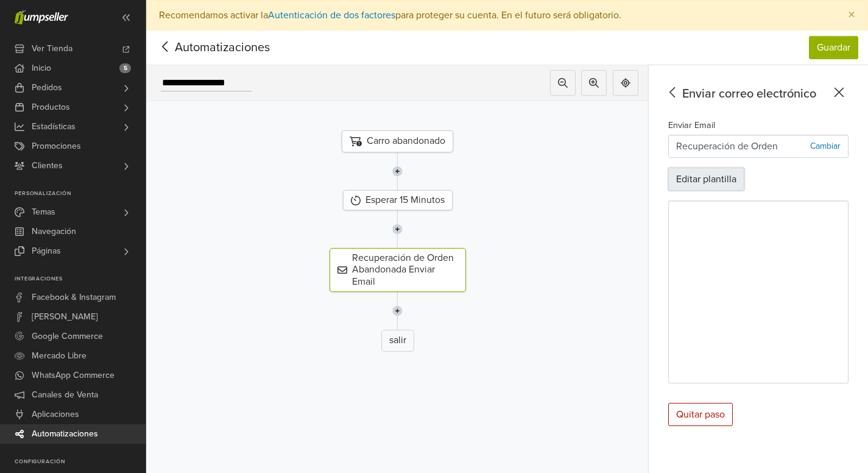
click at [706, 173] on button "Editar plantilla" at bounding box center [706, 178] width 76 height 23
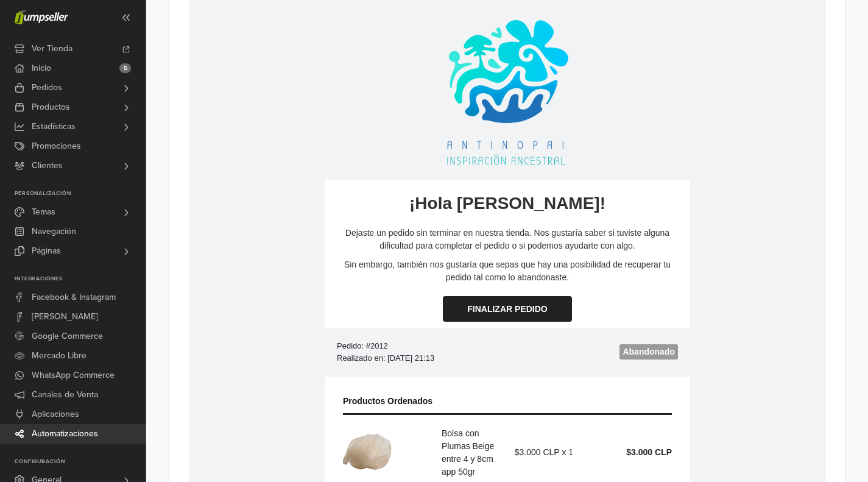
scroll to position [286, 0]
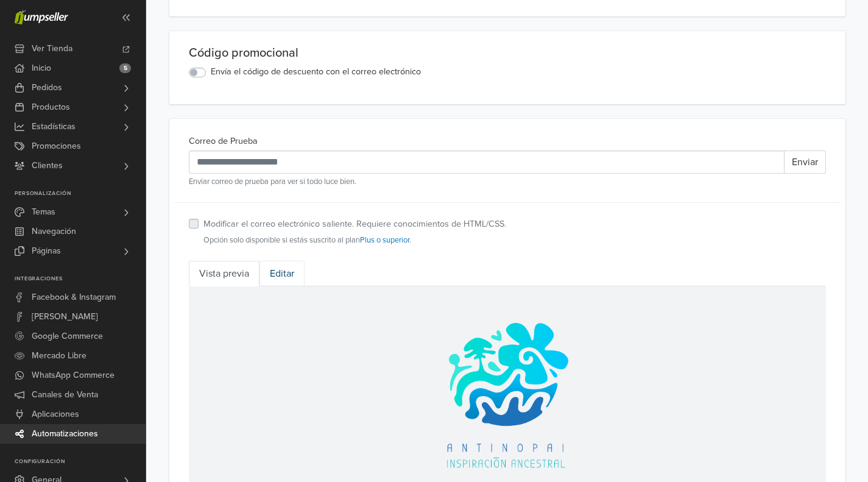
click at [280, 268] on link "Editar" at bounding box center [281, 274] width 45 height 26
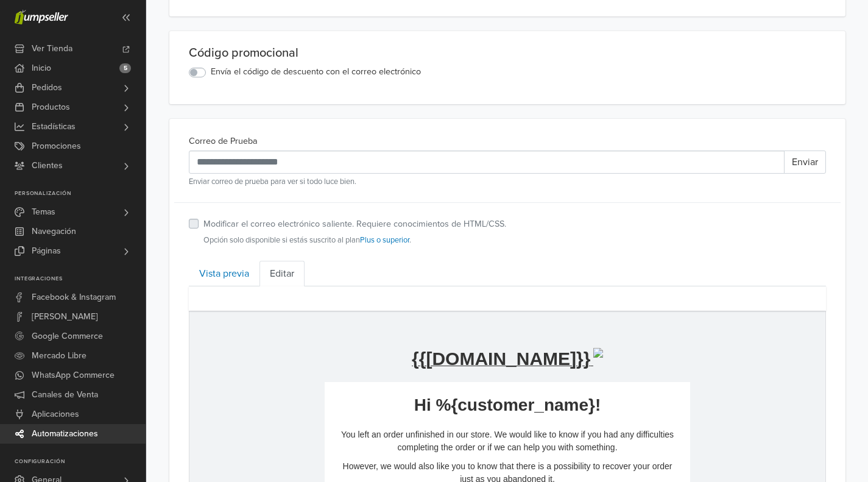
click at [547, 443] on p "You left an order unfinished in our store. We would like to know if you had any…" at bounding box center [506, 441] width 341 height 26
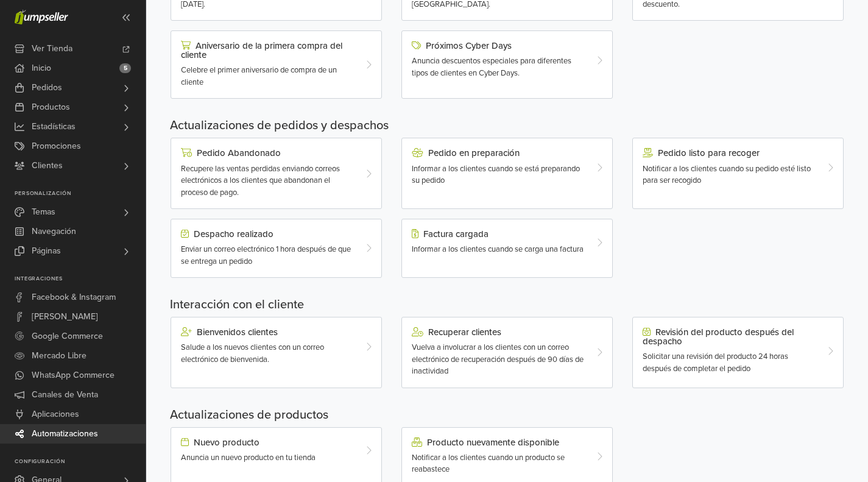
scroll to position [327, 0]
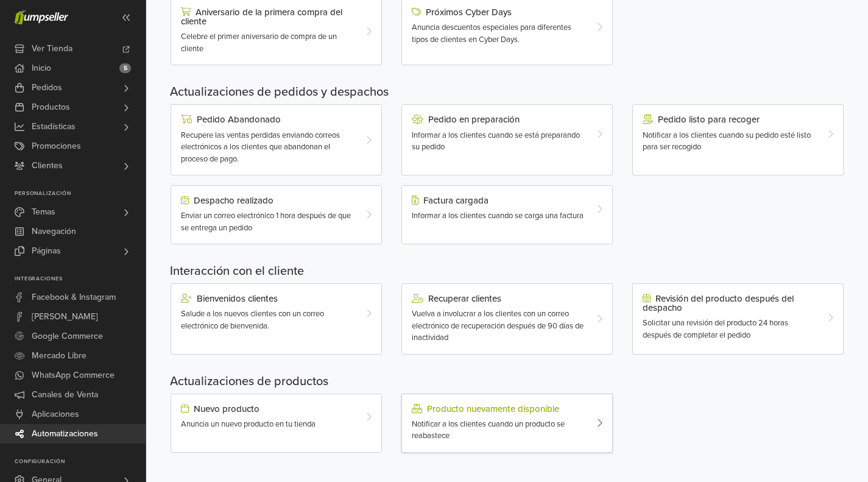
click at [469, 427] on span "Notificar a los clientes cuando un producto se reabastece" at bounding box center [488, 430] width 153 height 22
